Goal: Information Seeking & Learning: Check status

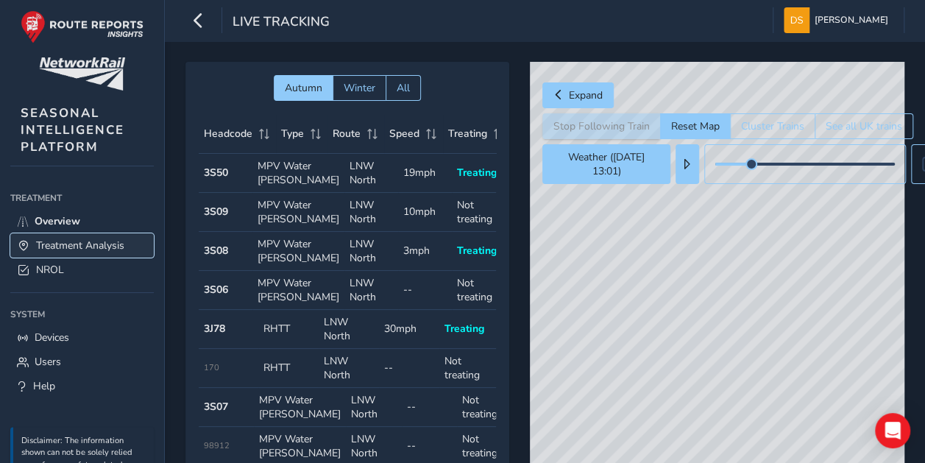
click at [124, 242] on span "Treatment Analysis" at bounding box center [80, 245] width 88 height 14
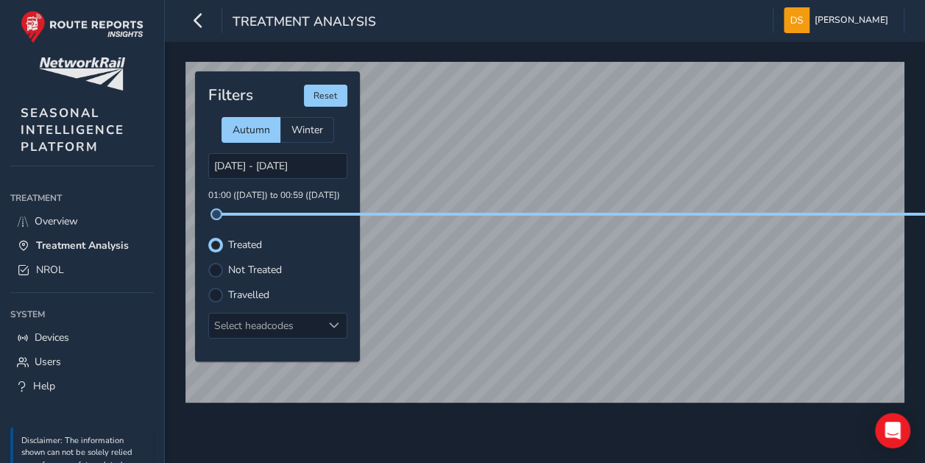
click at [275, 268] on label "Not Treated" at bounding box center [255, 270] width 54 height 10
click at [216, 269] on input "Not Treated" at bounding box center [216, 269] width 0 height 0
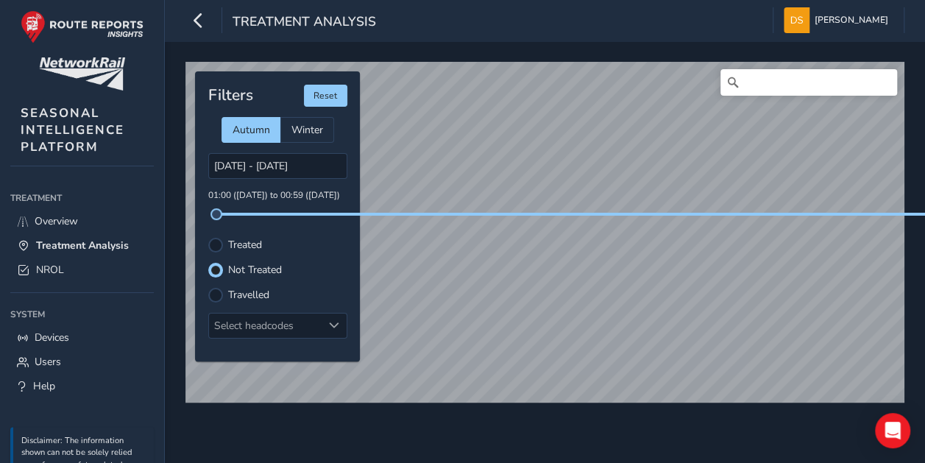
click at [254, 242] on label "Treated" at bounding box center [245, 245] width 34 height 10
click at [216, 244] on input "Treated" at bounding box center [216, 244] width 0 height 0
click at [228, 266] on label "Not Treated" at bounding box center [255, 270] width 54 height 10
click at [208, 262] on input "Not Treated" at bounding box center [208, 262] width 0 height 0
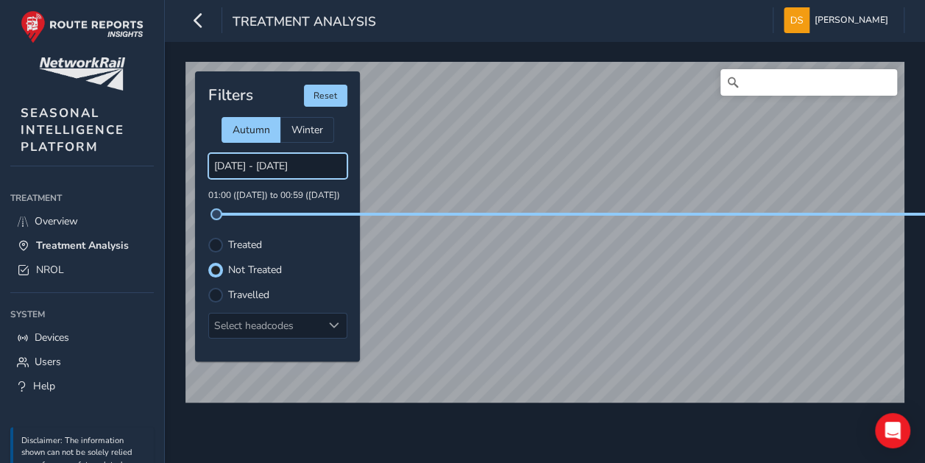
click at [244, 164] on input "[DATE] - [DATE]" at bounding box center [277, 166] width 139 height 26
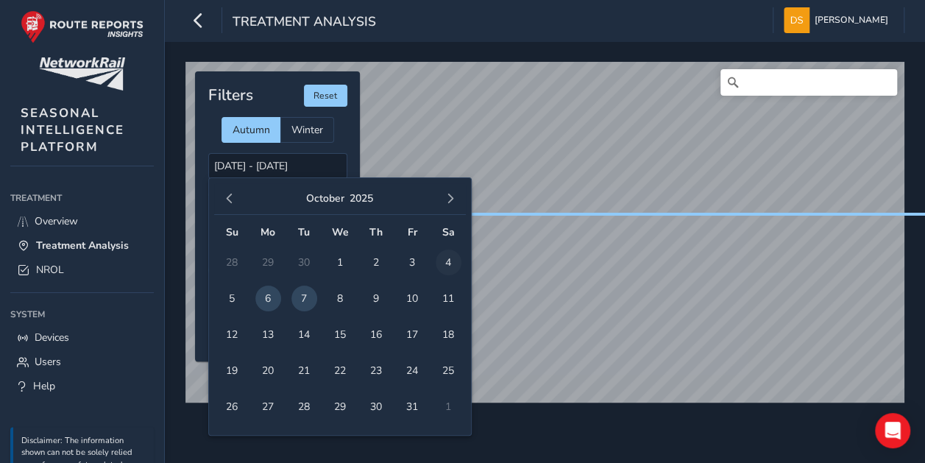
click at [444, 256] on span "4" at bounding box center [449, 262] width 26 height 26
drag, startPoint x: 297, startPoint y: 290, endPoint x: 307, endPoint y: 296, distance: 11.2
click at [297, 291] on span "7" at bounding box center [304, 298] width 26 height 26
type input "[DATE] - [DATE]"
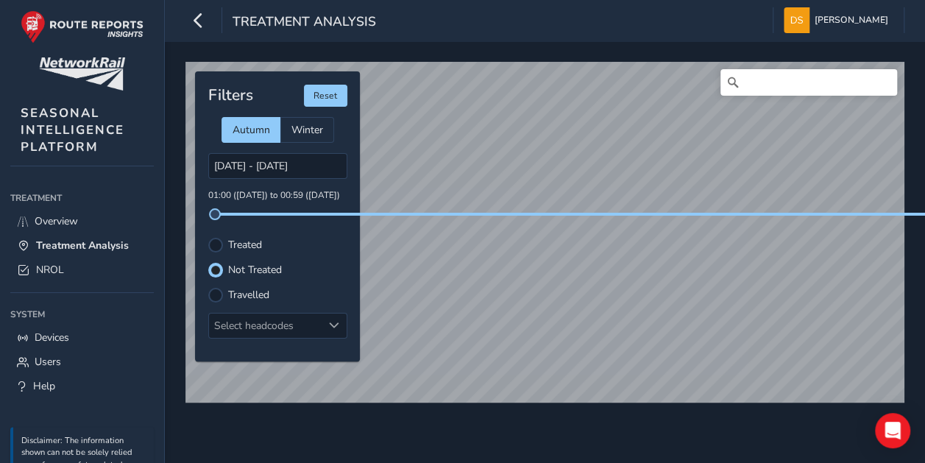
click at [254, 240] on label "Treated" at bounding box center [245, 245] width 34 height 10
click at [208, 237] on input "Treated" at bounding box center [208, 237] width 0 height 0
click at [260, 290] on label "Travelled" at bounding box center [248, 295] width 41 height 10
click at [216, 294] on input "Travelled" at bounding box center [216, 294] width 0 height 0
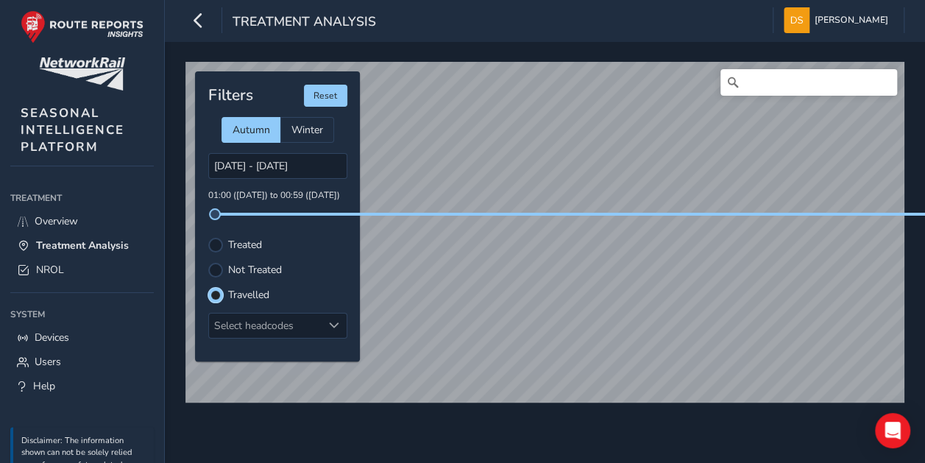
click at [260, 269] on label "Not Treated" at bounding box center [255, 270] width 54 height 10
click at [208, 262] on input "Not Treated" at bounding box center [208, 262] width 0 height 0
click at [256, 285] on div "Filters Reset Autumn Winter [DATE] - [DATE] 01:00 ([DATE]) to 00:59 ([DATE]) Tr…" at bounding box center [277, 216] width 165 height 290
click at [255, 296] on label "Travelled" at bounding box center [248, 295] width 41 height 10
click at [208, 287] on input "Travelled" at bounding box center [208, 287] width 0 height 0
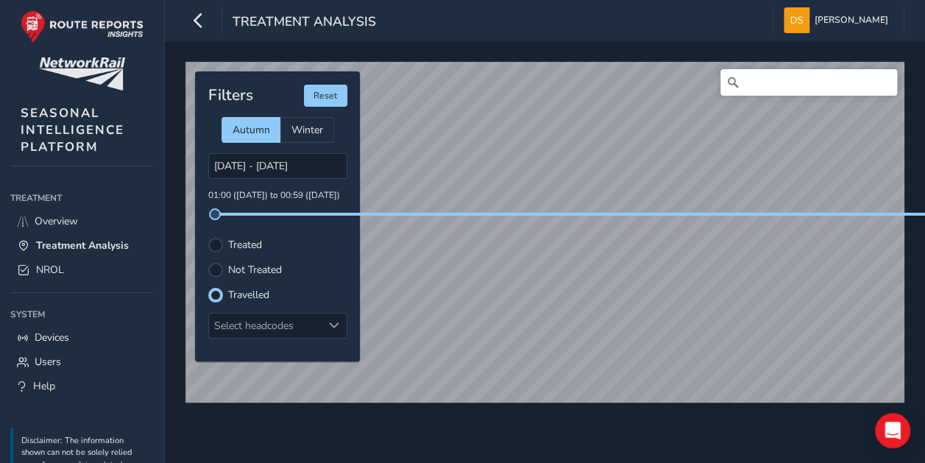
click at [261, 266] on label "Not Treated" at bounding box center [255, 270] width 54 height 10
click at [208, 262] on input "Not Treated" at bounding box center [208, 262] width 0 height 0
click at [252, 241] on label "Treated" at bounding box center [245, 245] width 34 height 10
click at [208, 237] on input "Treated" at bounding box center [208, 237] width 0 height 0
click at [257, 293] on label "Travelled" at bounding box center [248, 295] width 41 height 10
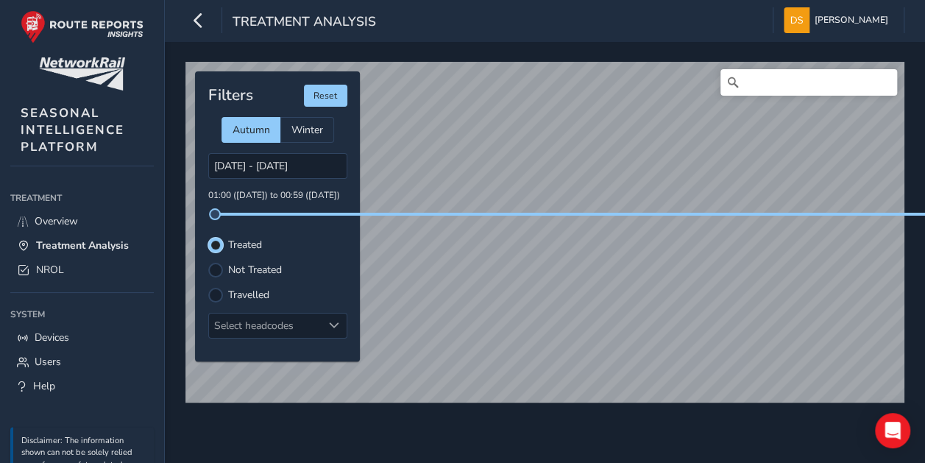
click at [208, 287] on input "Travelled" at bounding box center [208, 287] width 0 height 0
click at [275, 266] on label "Not Treated" at bounding box center [255, 270] width 54 height 10
click at [208, 262] on input "Not Treated" at bounding box center [208, 262] width 0 height 0
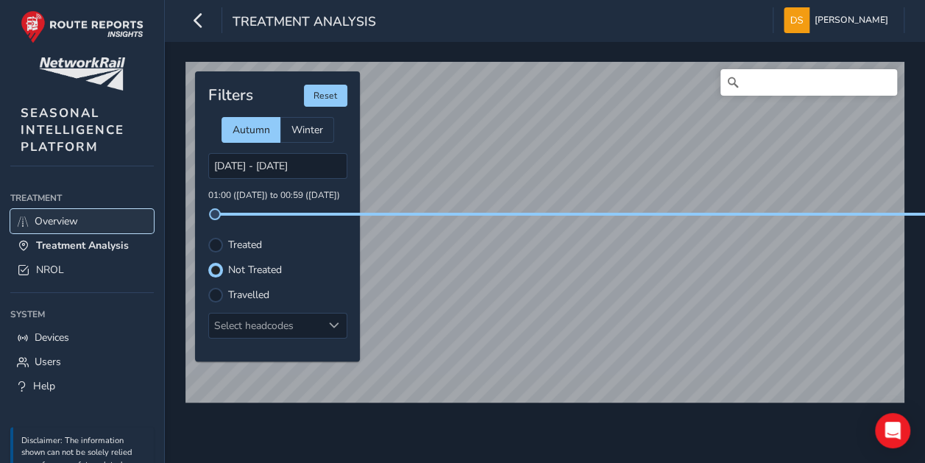
click at [73, 221] on span "Overview" at bounding box center [56, 221] width 43 height 14
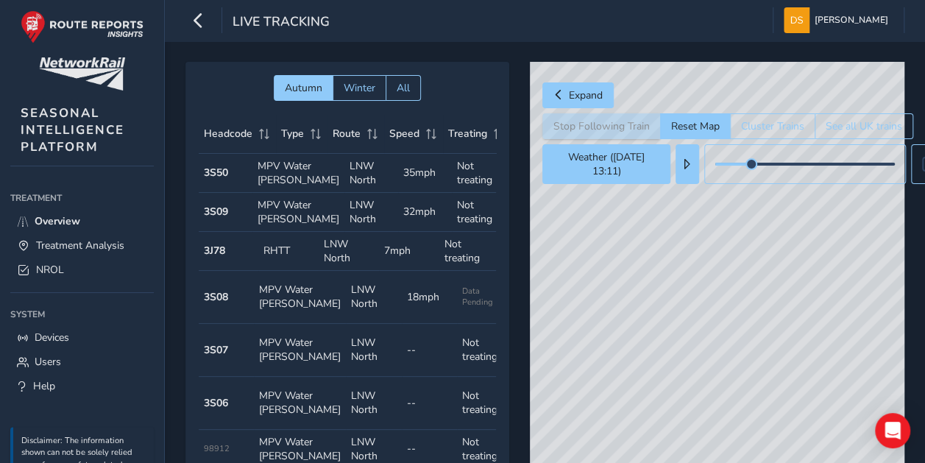
drag, startPoint x: 681, startPoint y: 254, endPoint x: 673, endPoint y: 212, distance: 42.7
click at [673, 212] on div "© Mapbox © OpenStreetMap Improve this map" at bounding box center [717, 275] width 375 height 427
drag, startPoint x: 854, startPoint y: 331, endPoint x: 806, endPoint y: 322, distance: 49.4
click at [877, 328] on div "© Mapbox © OpenStreetMap Improve this map" at bounding box center [717, 275] width 375 height 427
drag, startPoint x: 673, startPoint y: 301, endPoint x: 673, endPoint y: 355, distance: 53.7
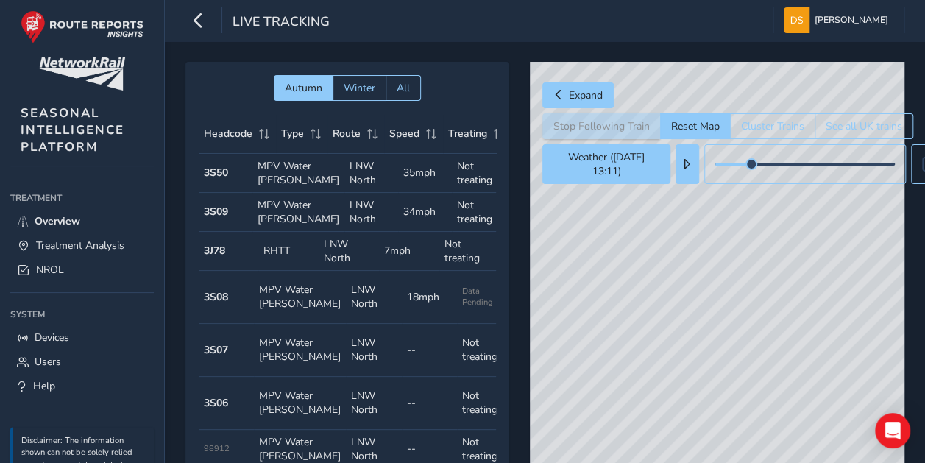
click at [673, 355] on div "© Mapbox © OpenStreetMap Improve this map" at bounding box center [717, 275] width 375 height 427
